Goal: Task Accomplishment & Management: Manage account settings

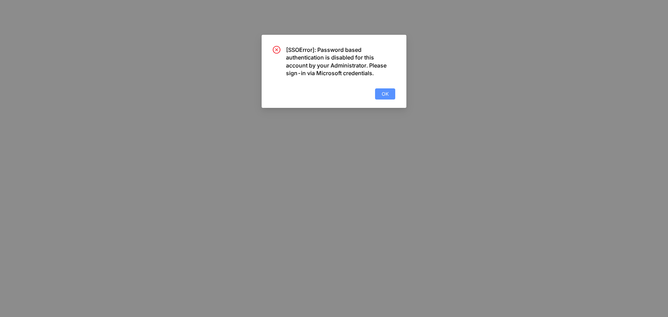
click at [385, 97] on span "OK" at bounding box center [385, 94] width 7 height 8
